Goal: Task Accomplishment & Management: Manage account settings

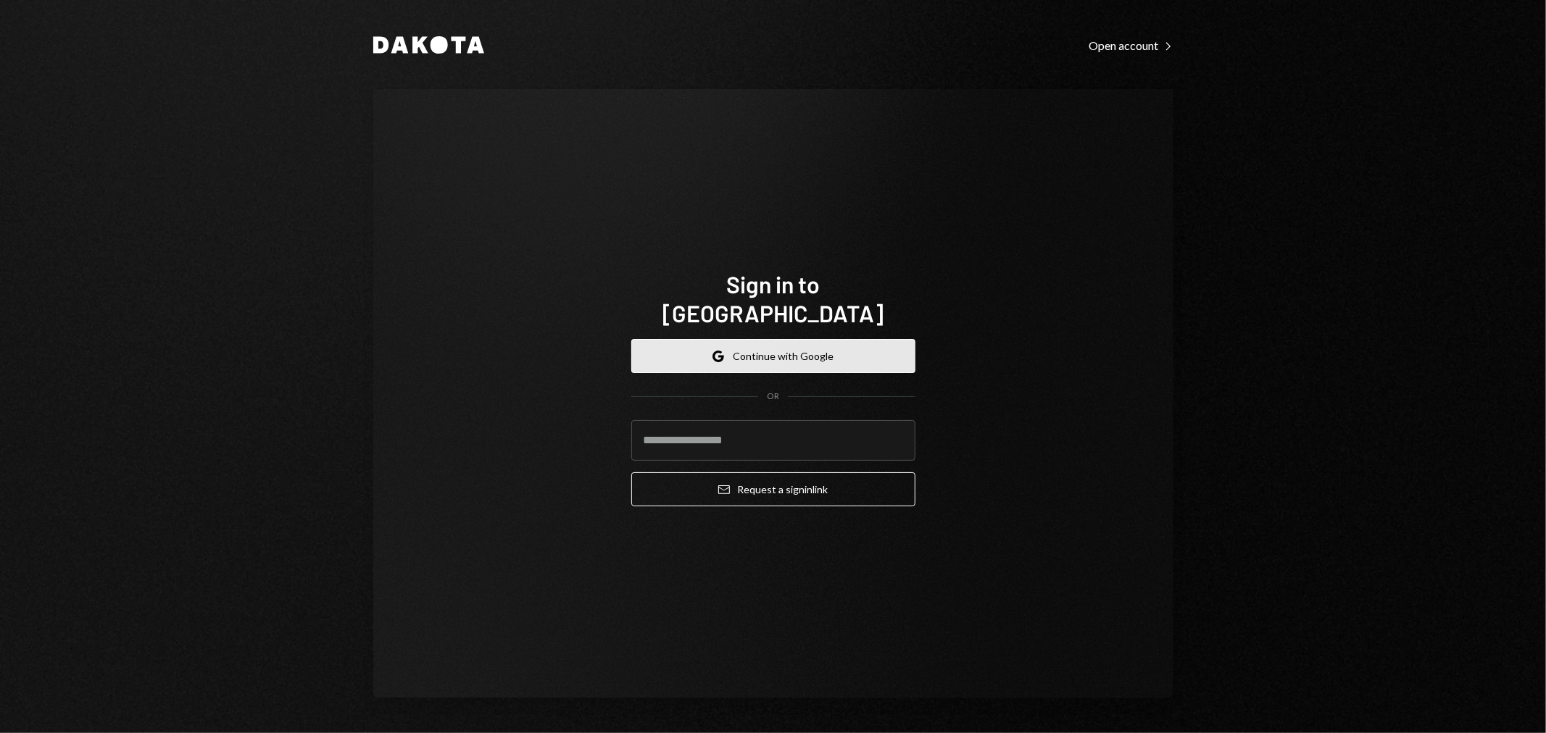
click at [803, 342] on button "Google Continue with Google" at bounding box center [773, 356] width 284 height 34
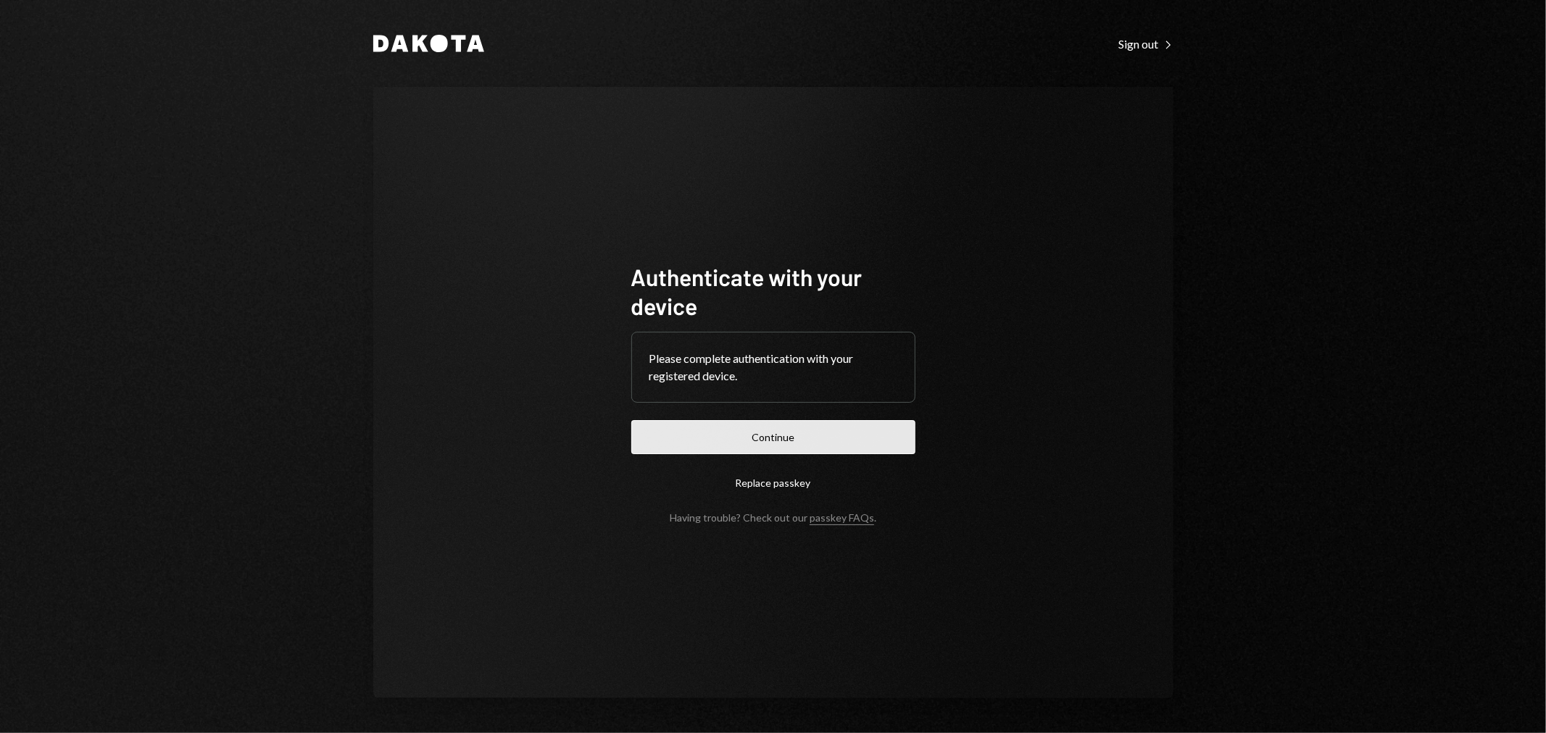
click at [778, 438] on button "Continue" at bounding box center [773, 437] width 284 height 34
click at [751, 444] on button "Continue" at bounding box center [773, 437] width 284 height 34
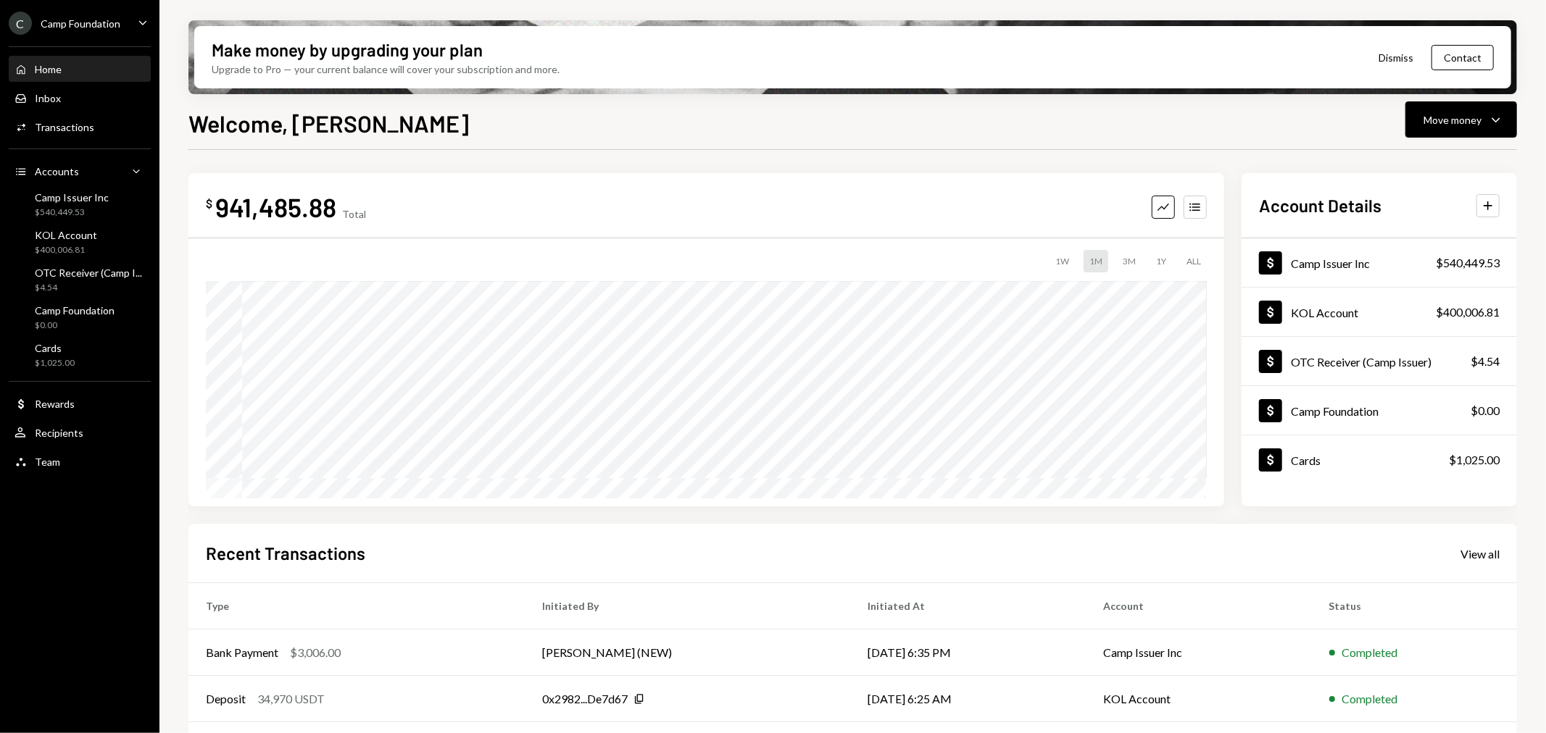
click at [88, 24] on div "Camp Foundation" at bounding box center [81, 23] width 80 height 12
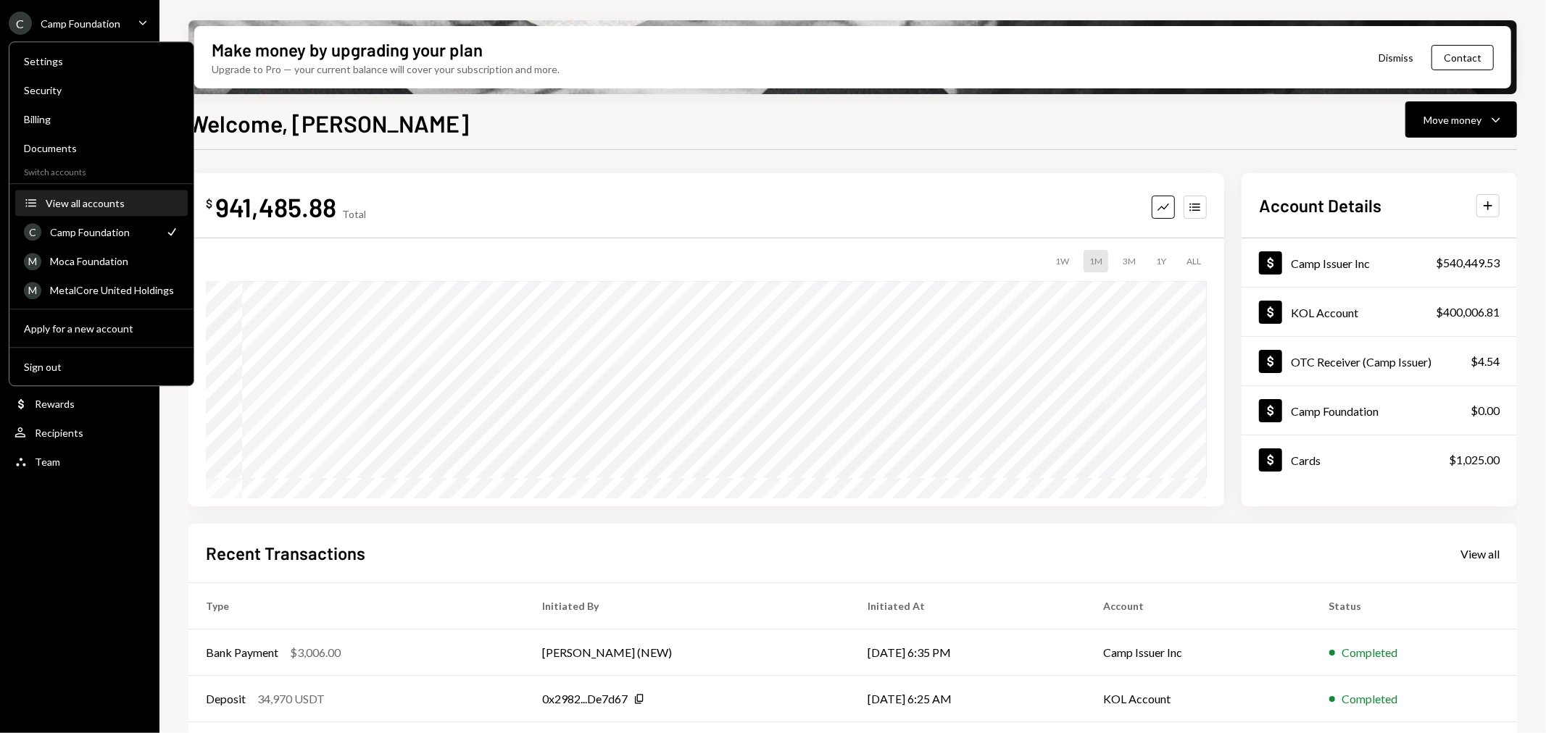
click at [104, 206] on div "View all accounts" at bounding box center [112, 203] width 133 height 12
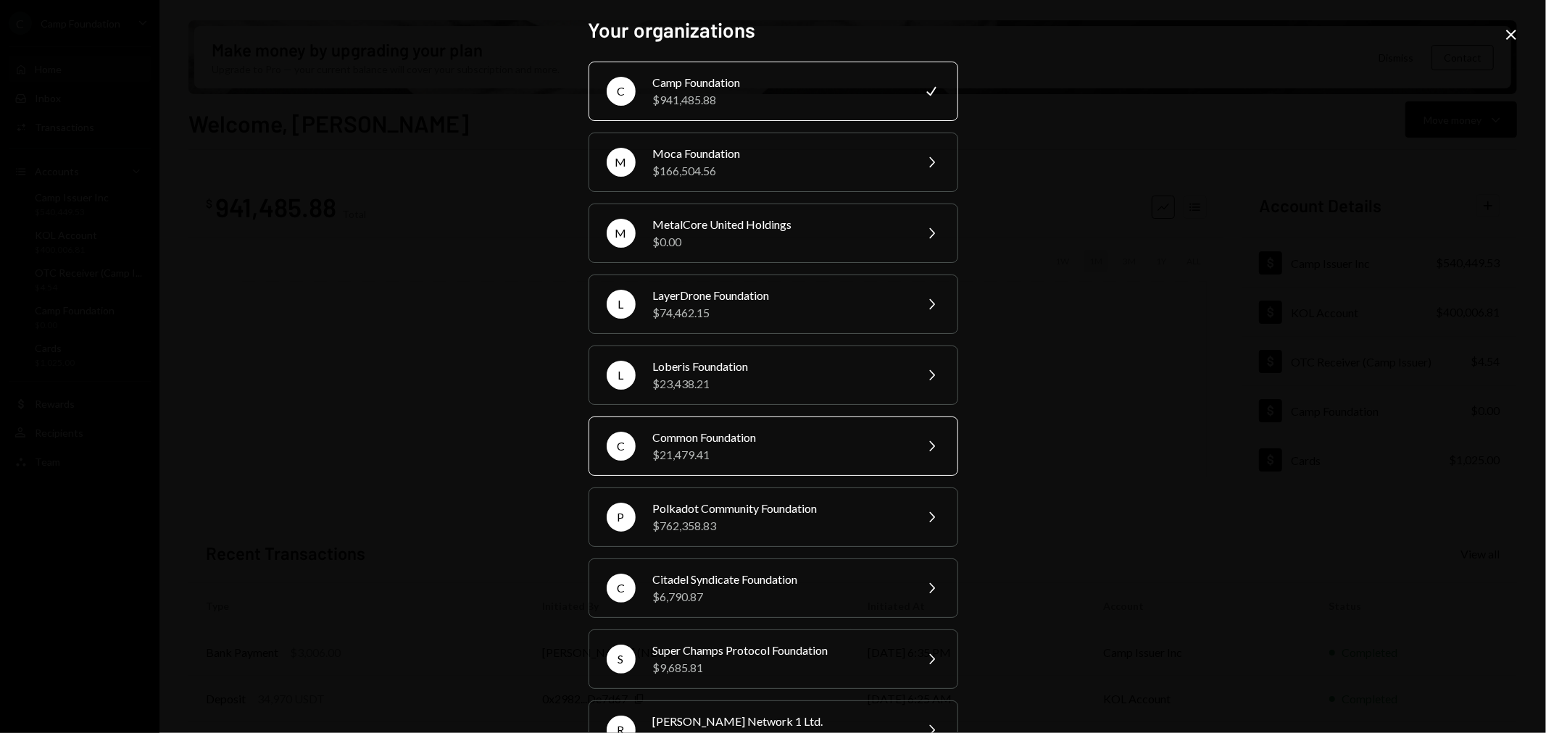
click at [726, 452] on div "$21,479.41" at bounding box center [779, 454] width 252 height 17
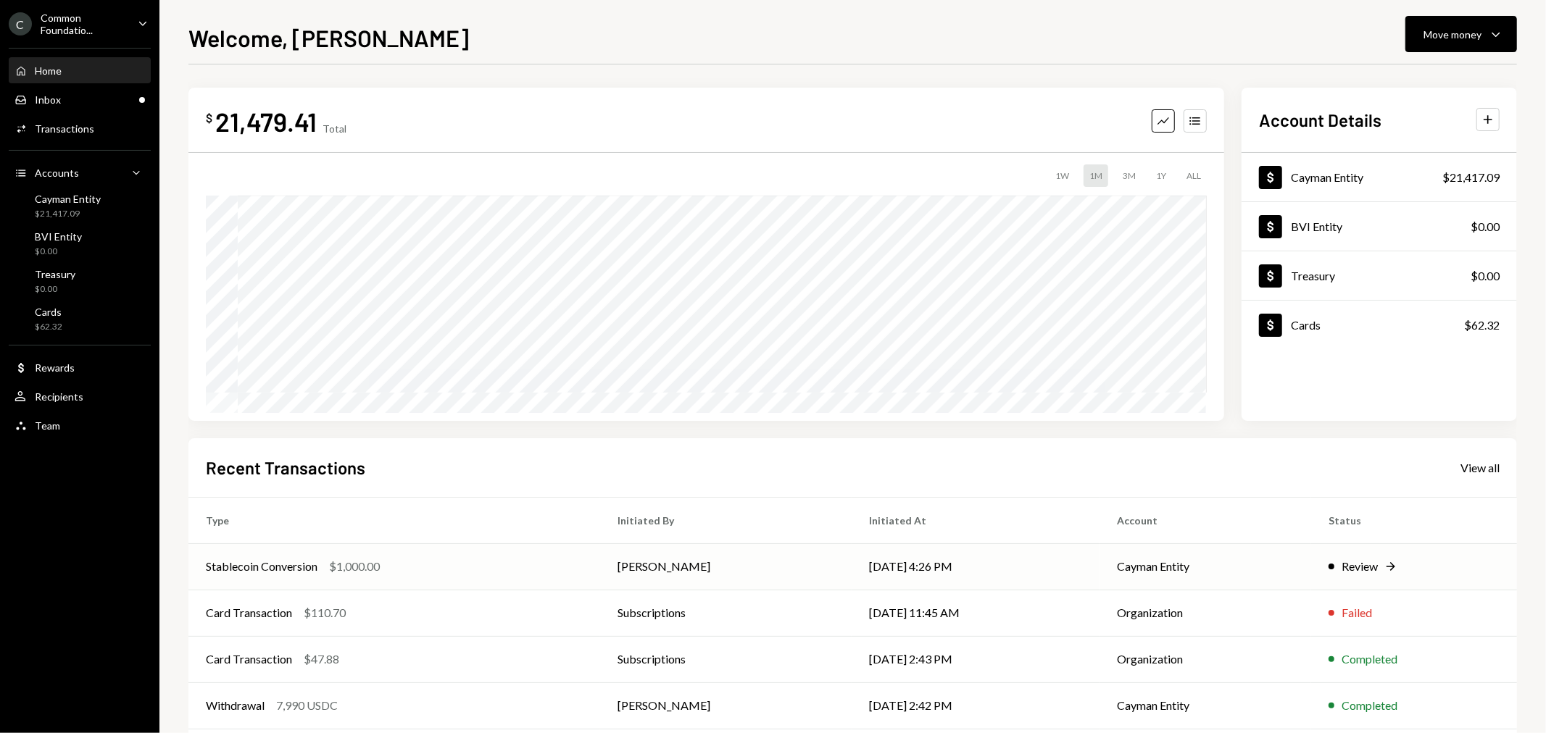
click at [1349, 560] on div "Review" at bounding box center [1359, 566] width 36 height 17
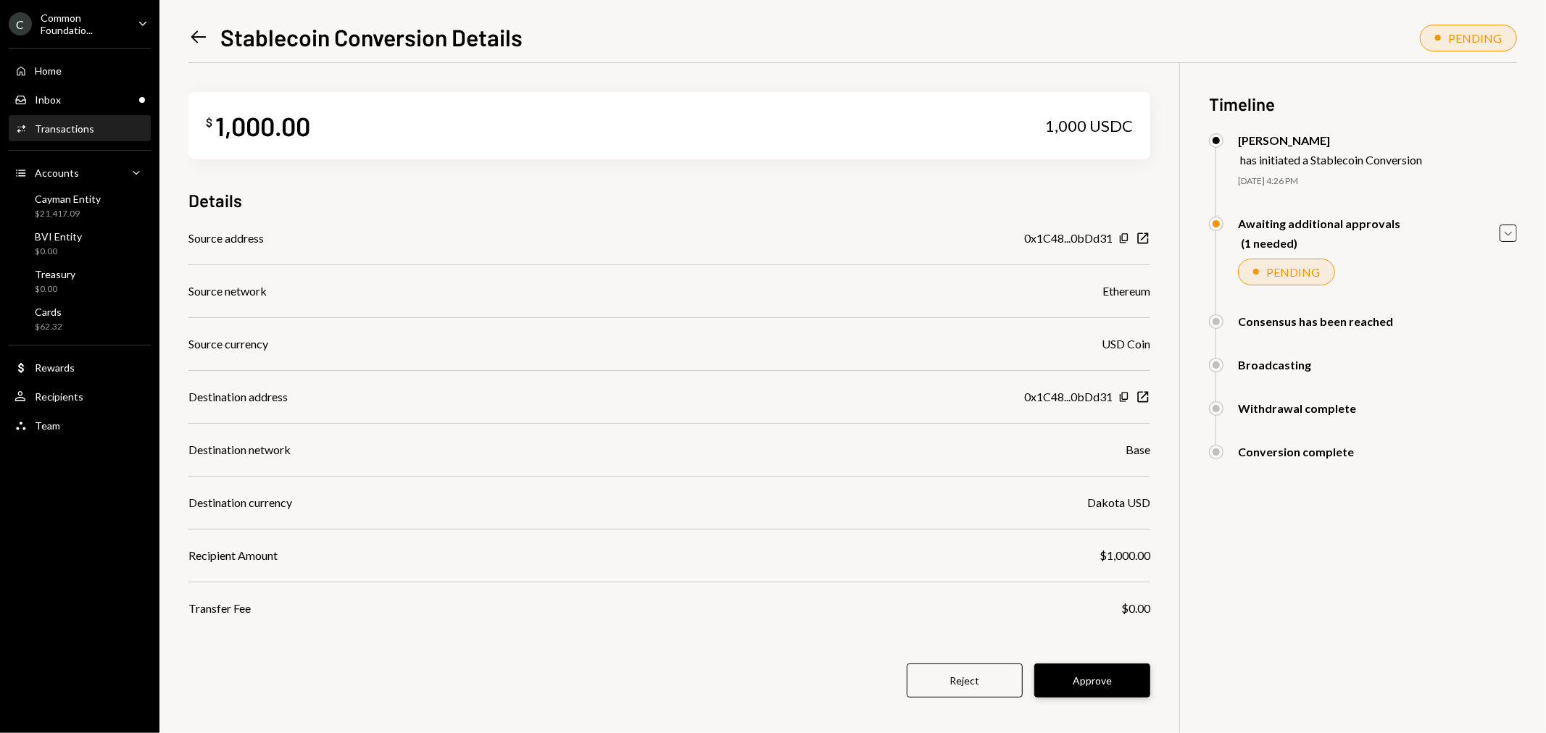
click at [1102, 686] on button "Approve" at bounding box center [1092, 681] width 116 height 34
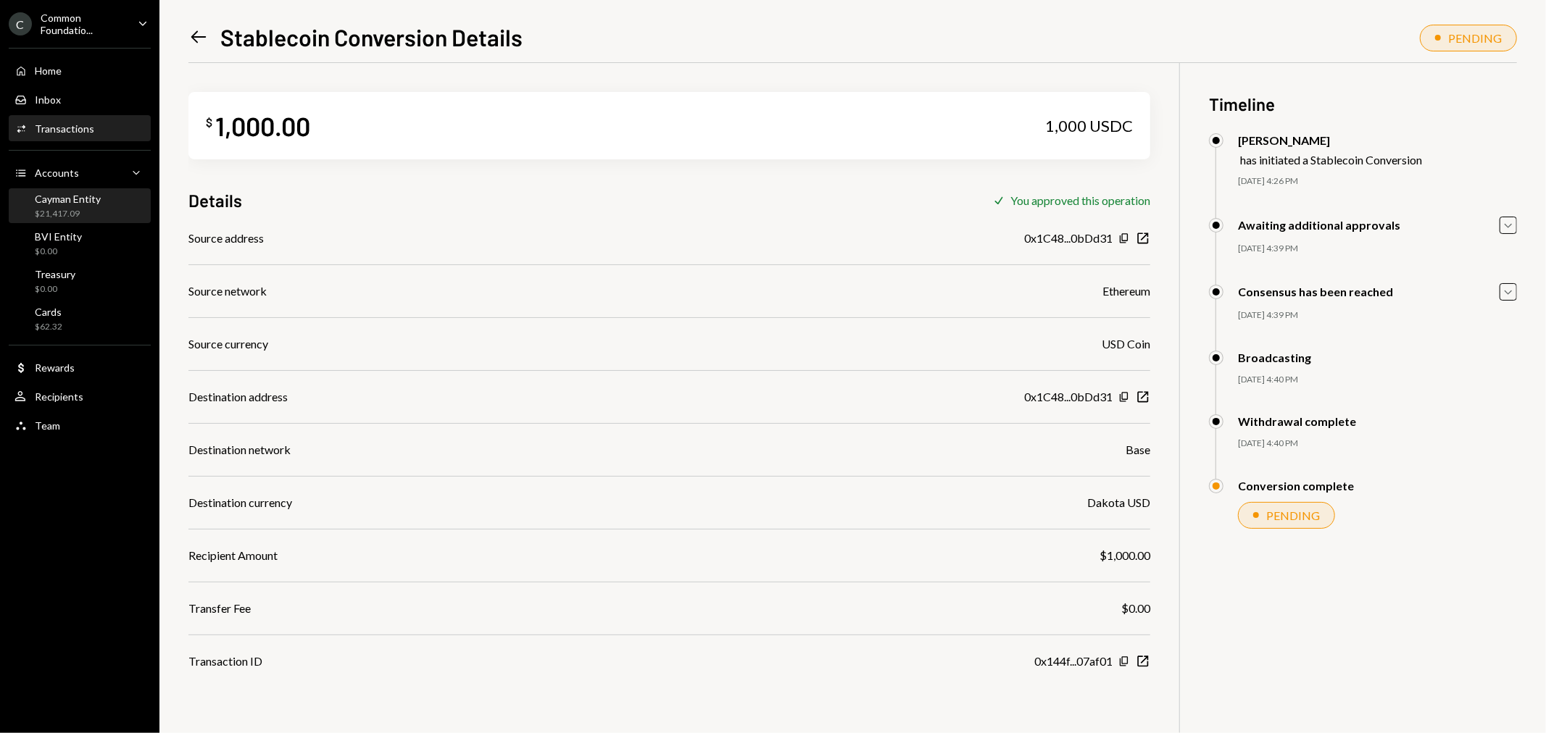
click at [75, 205] on div "Cayman Entity $21,417.09" at bounding box center [68, 207] width 66 height 28
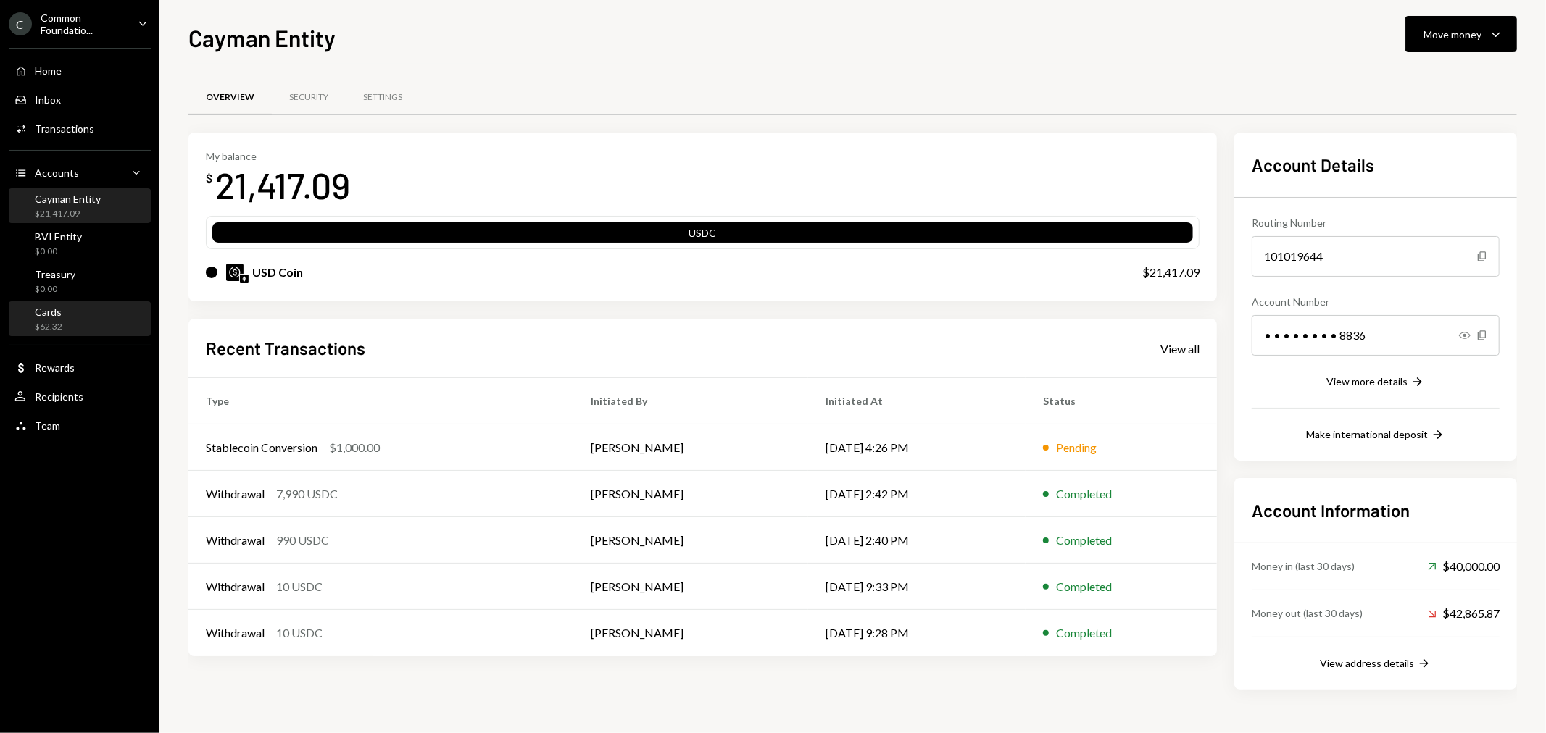
click at [64, 325] on div "Cards $62.32" at bounding box center [79, 320] width 130 height 28
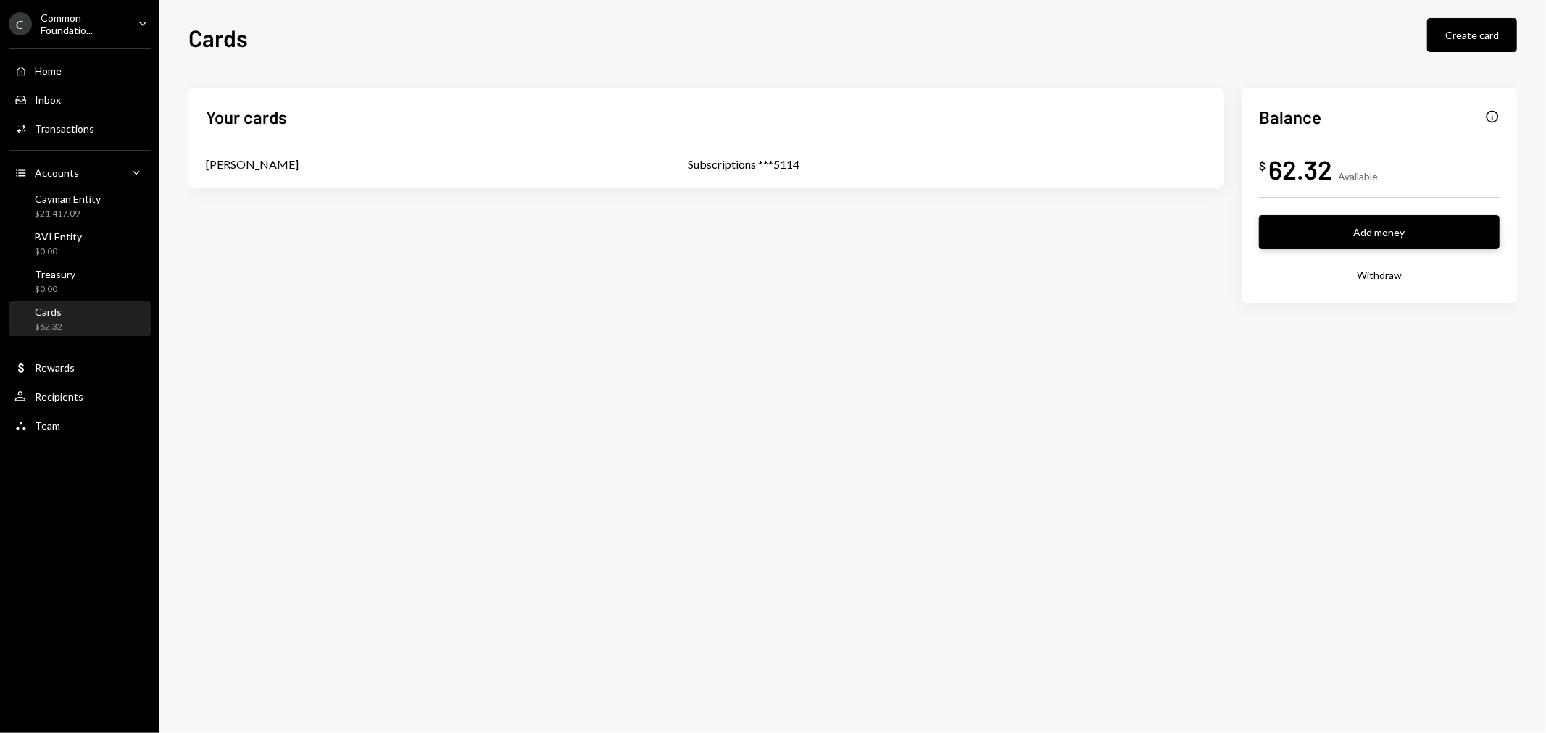
click at [1338, 240] on button "Add money" at bounding box center [1379, 232] width 241 height 34
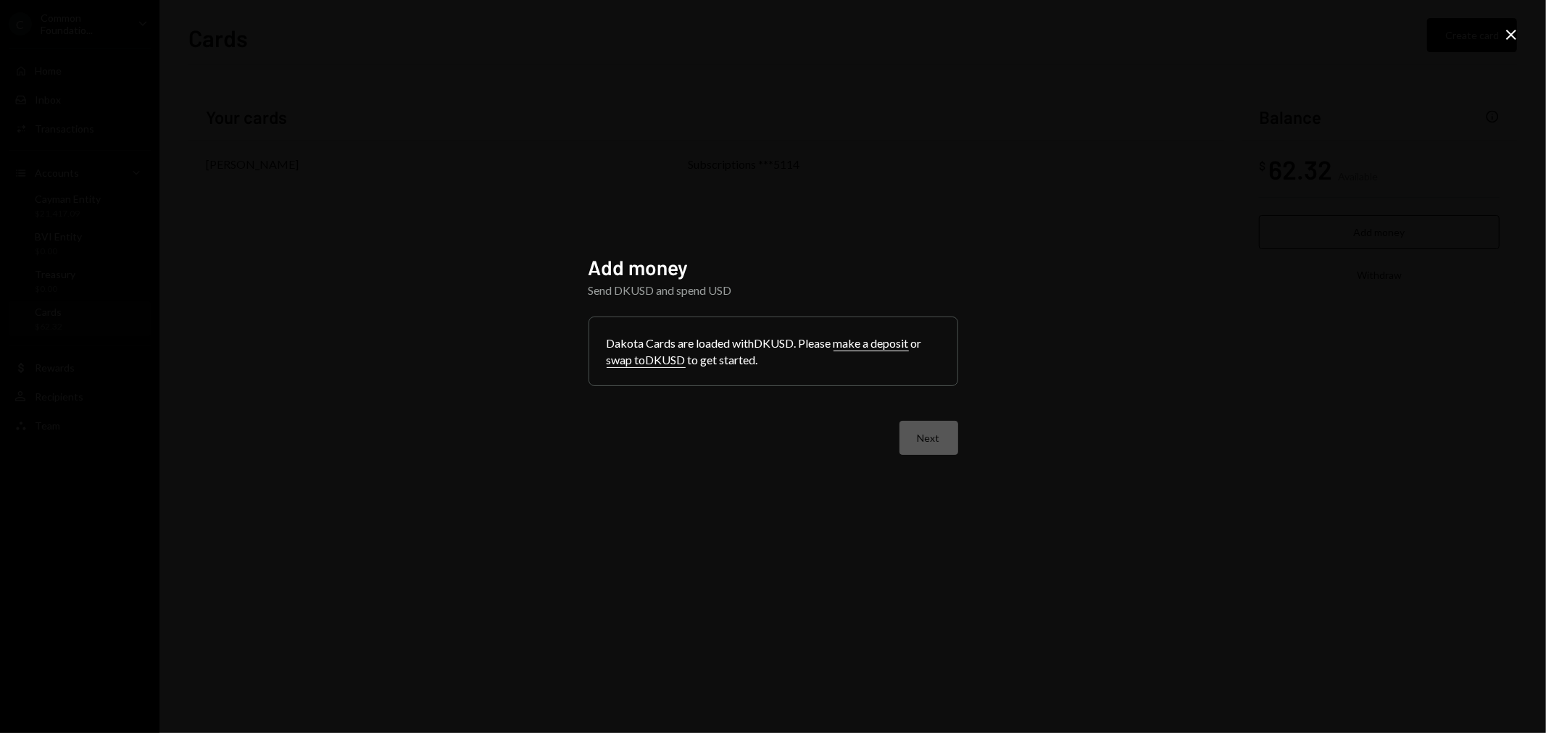
click at [1506, 31] on icon "Close" at bounding box center [1510, 34] width 17 height 17
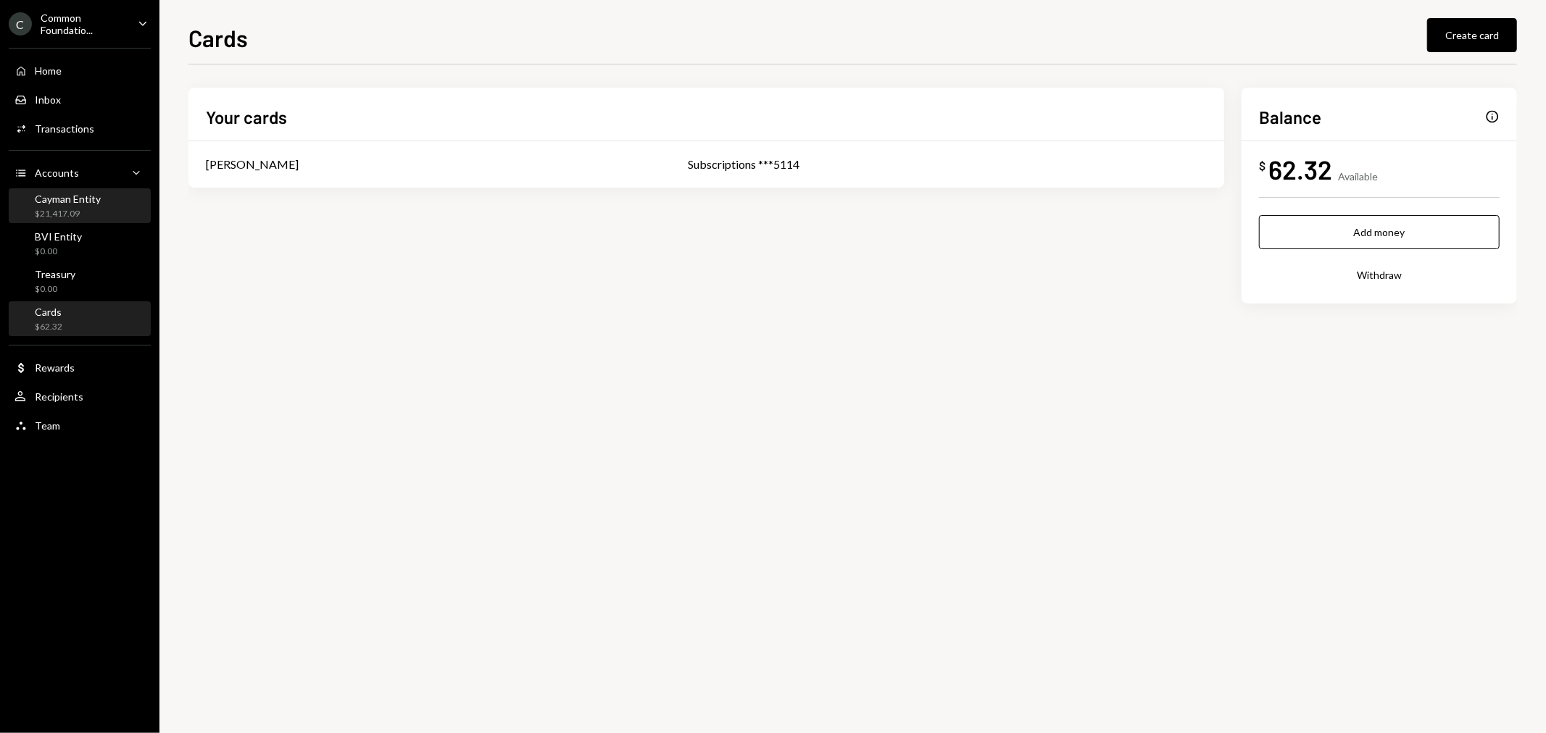
click at [83, 216] on div "$21,417.09" at bounding box center [68, 214] width 66 height 12
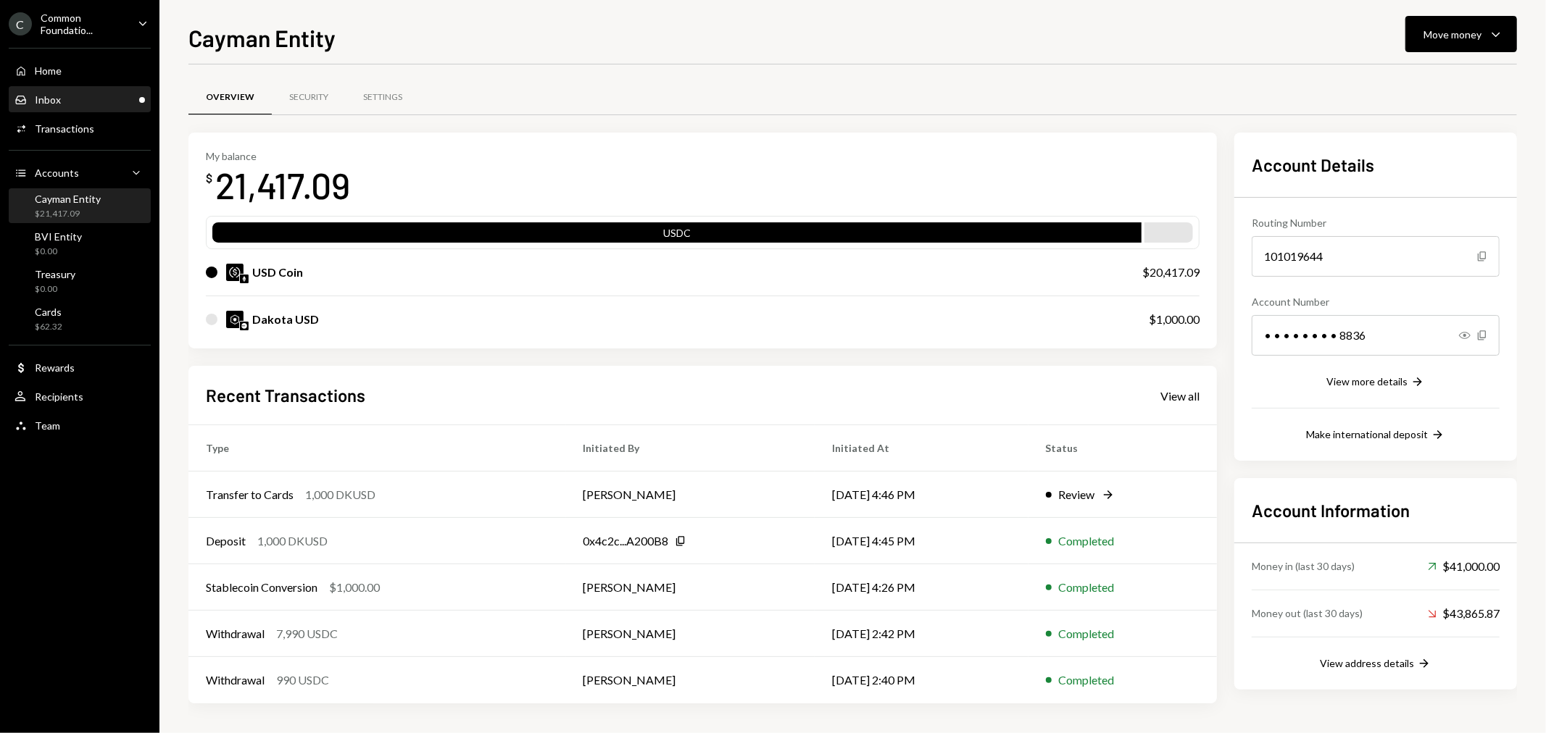
click at [104, 98] on div "Inbox Inbox" at bounding box center [79, 99] width 130 height 13
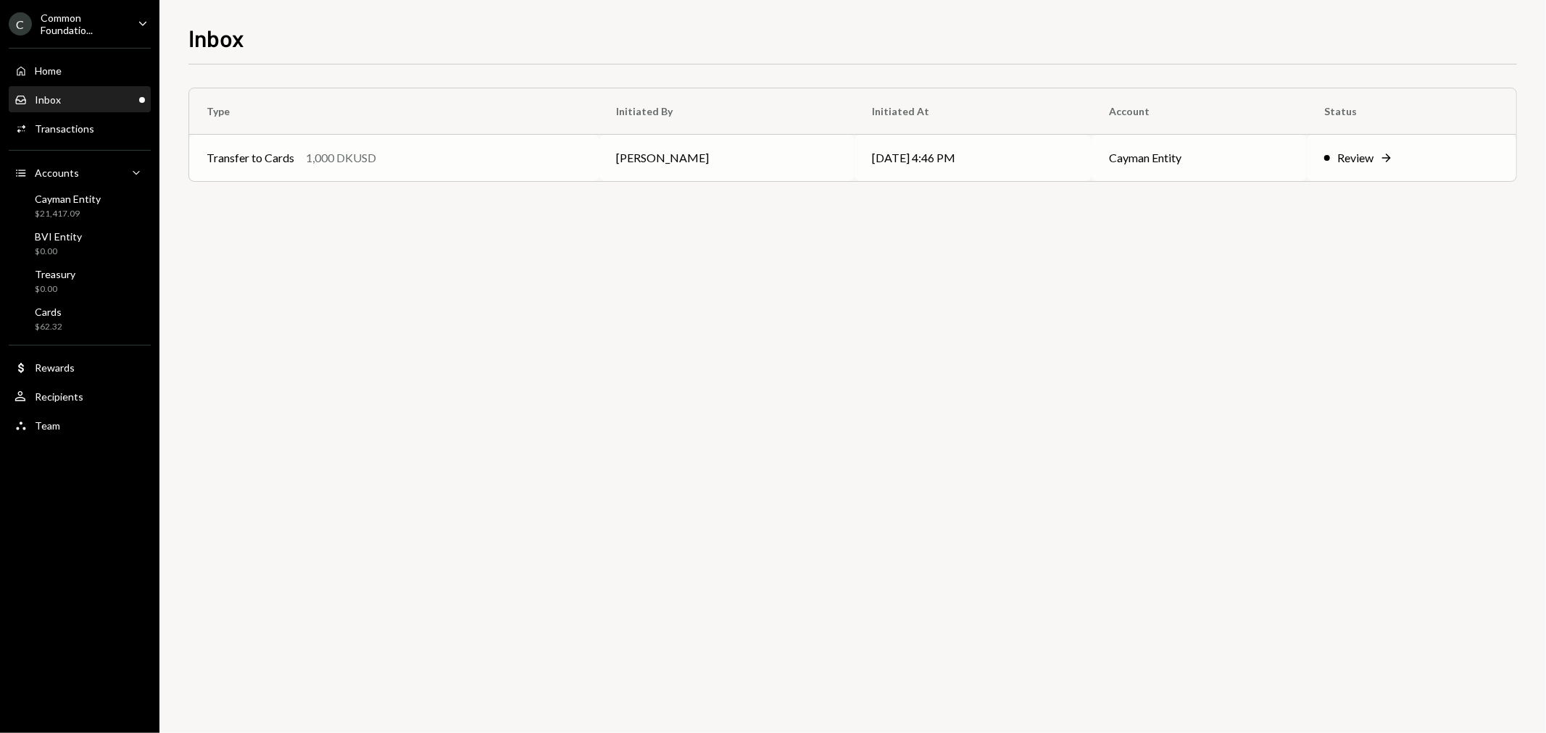
click at [1372, 153] on div "Review Right Arrow" at bounding box center [1411, 157] width 175 height 17
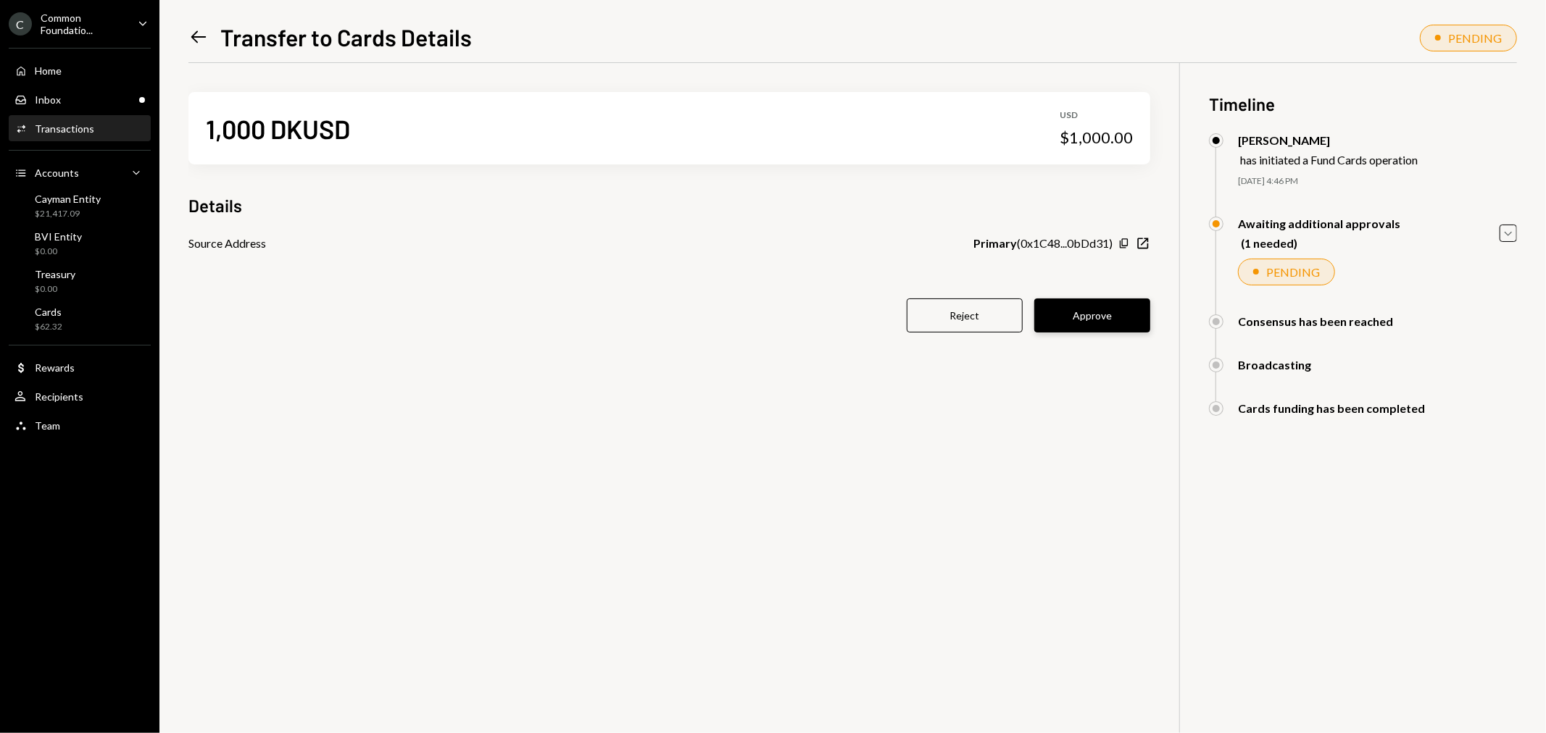
click at [1084, 314] on button "Approve" at bounding box center [1092, 316] width 116 height 34
